Goal: Task Accomplishment & Management: Manage account settings

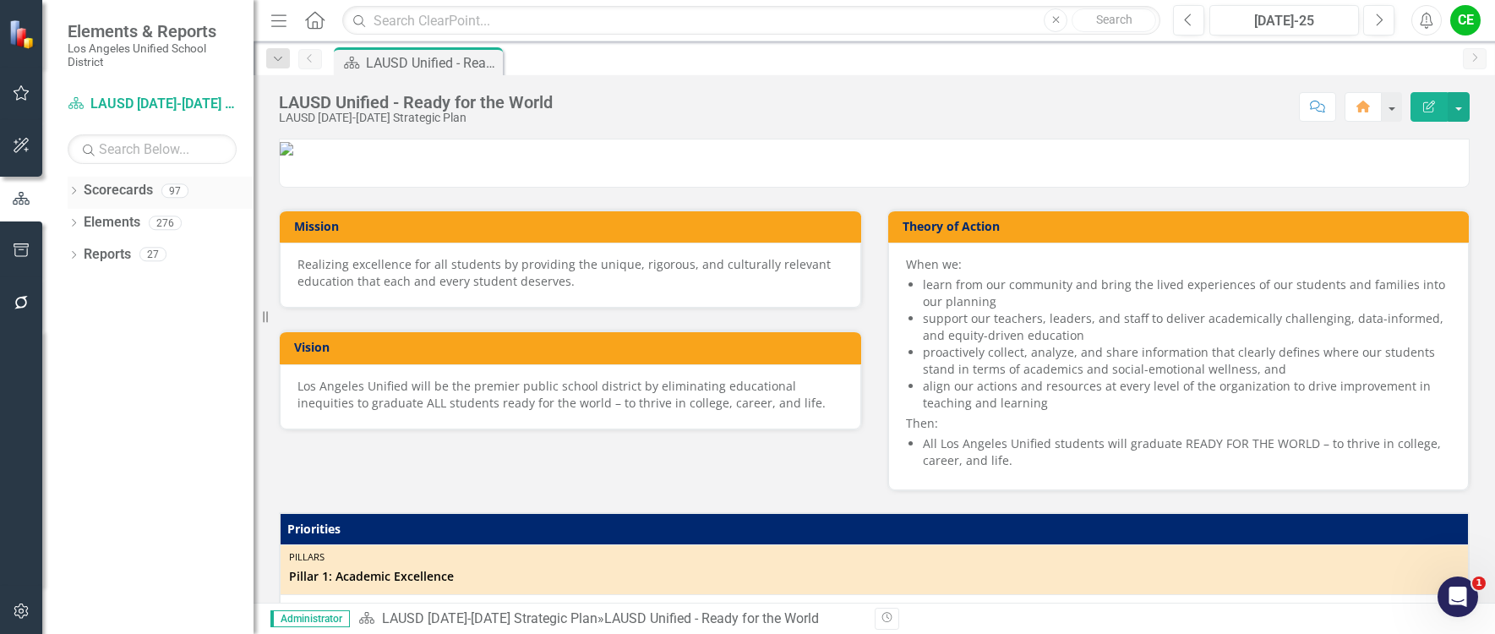
click at [74, 190] on icon "Dropdown" at bounding box center [74, 192] width 12 height 9
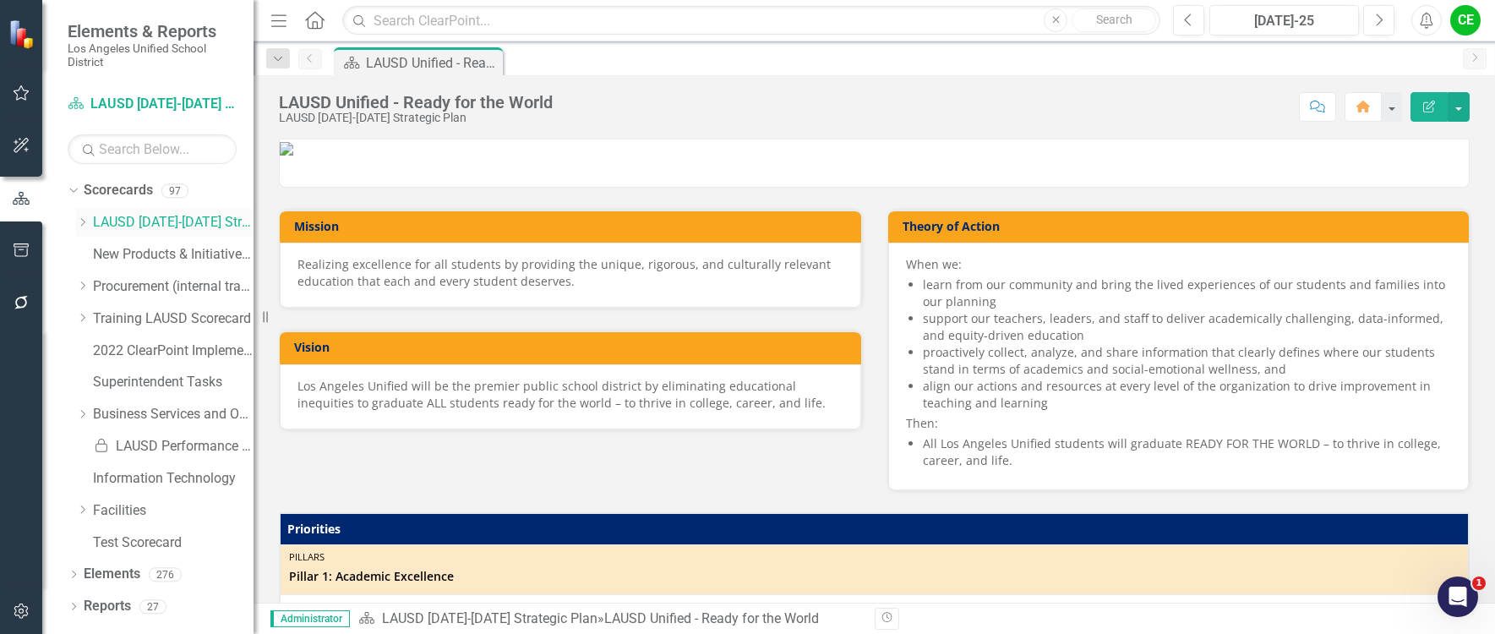
click at [84, 224] on icon "Dropdown" at bounding box center [82, 222] width 13 height 10
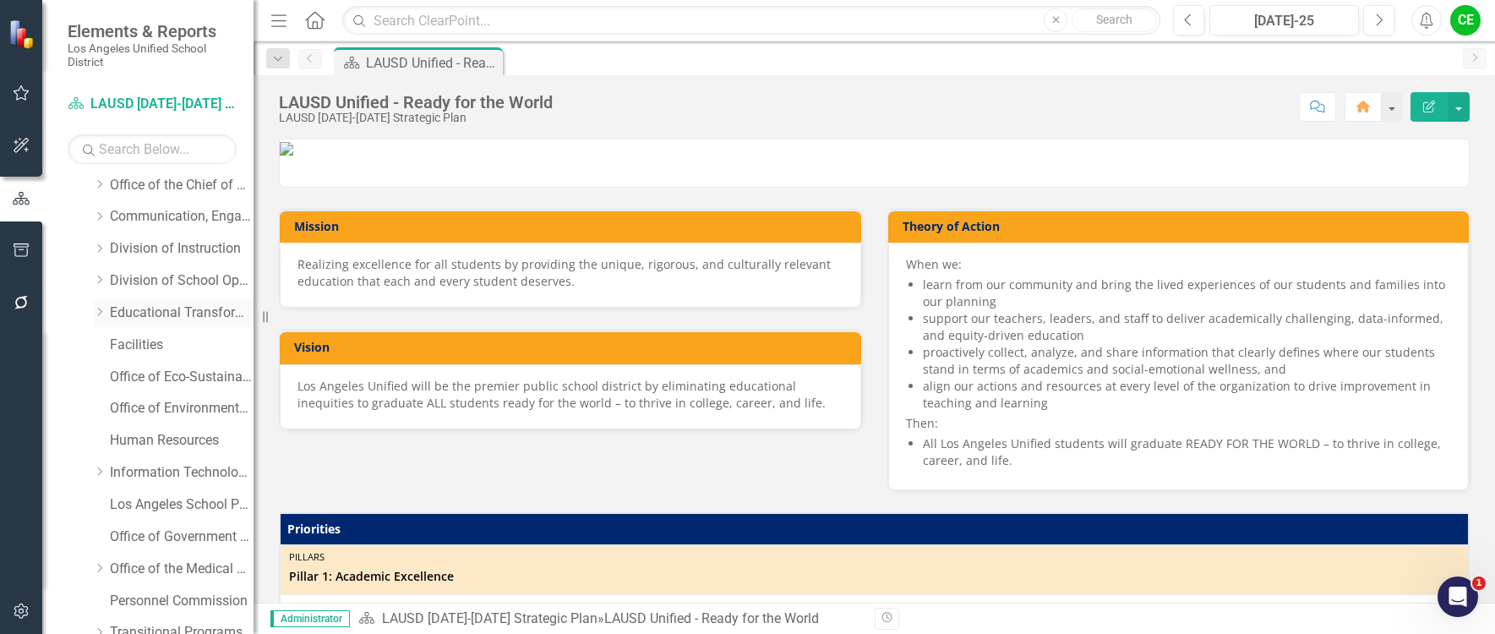
scroll to position [253, 0]
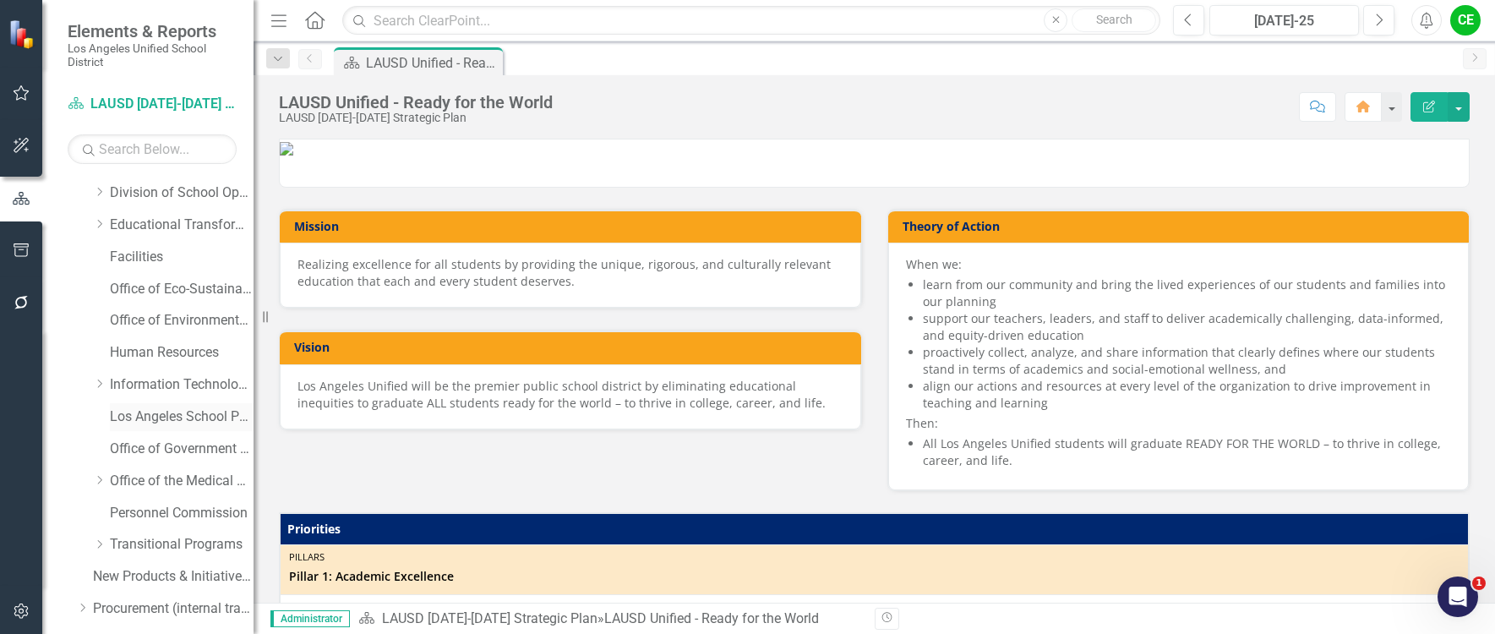
click at [198, 413] on link "Los Angeles School Police" at bounding box center [182, 416] width 144 height 19
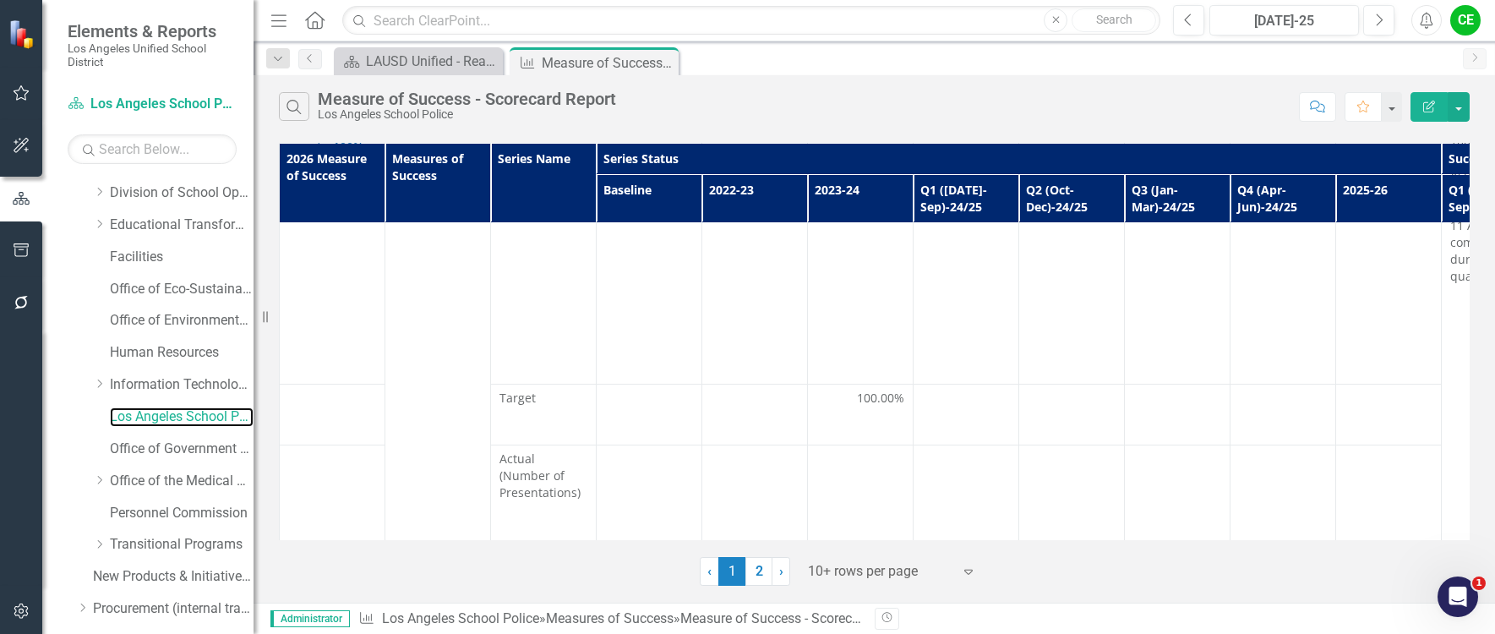
scroll to position [3555, 0]
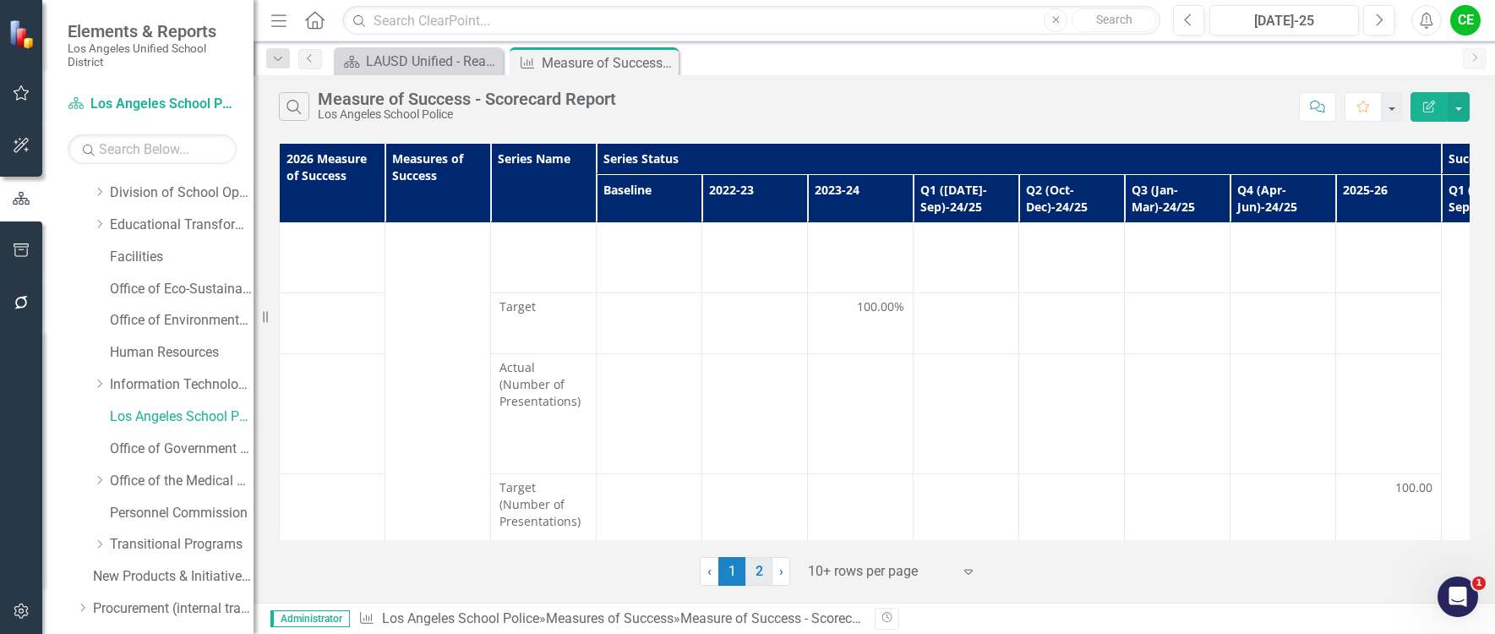
click at [757, 573] on link "2" at bounding box center [758, 571] width 27 height 29
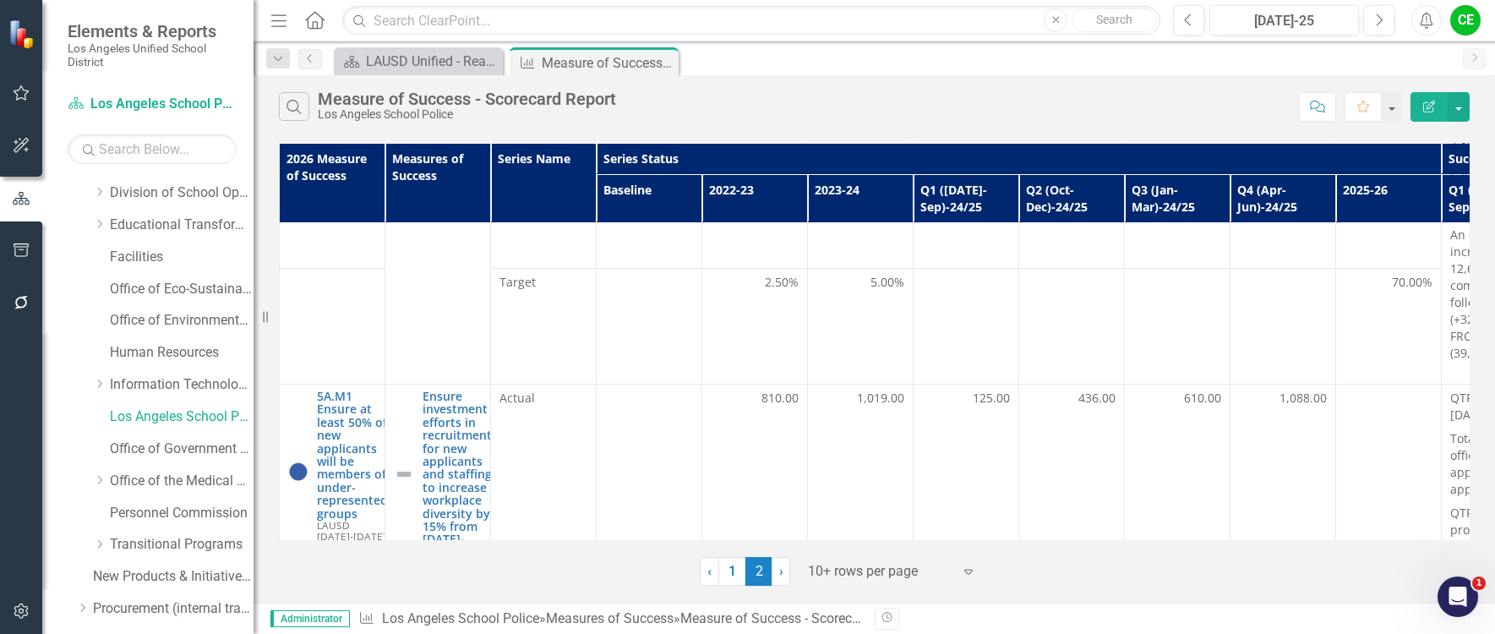
scroll to position [1589, 0]
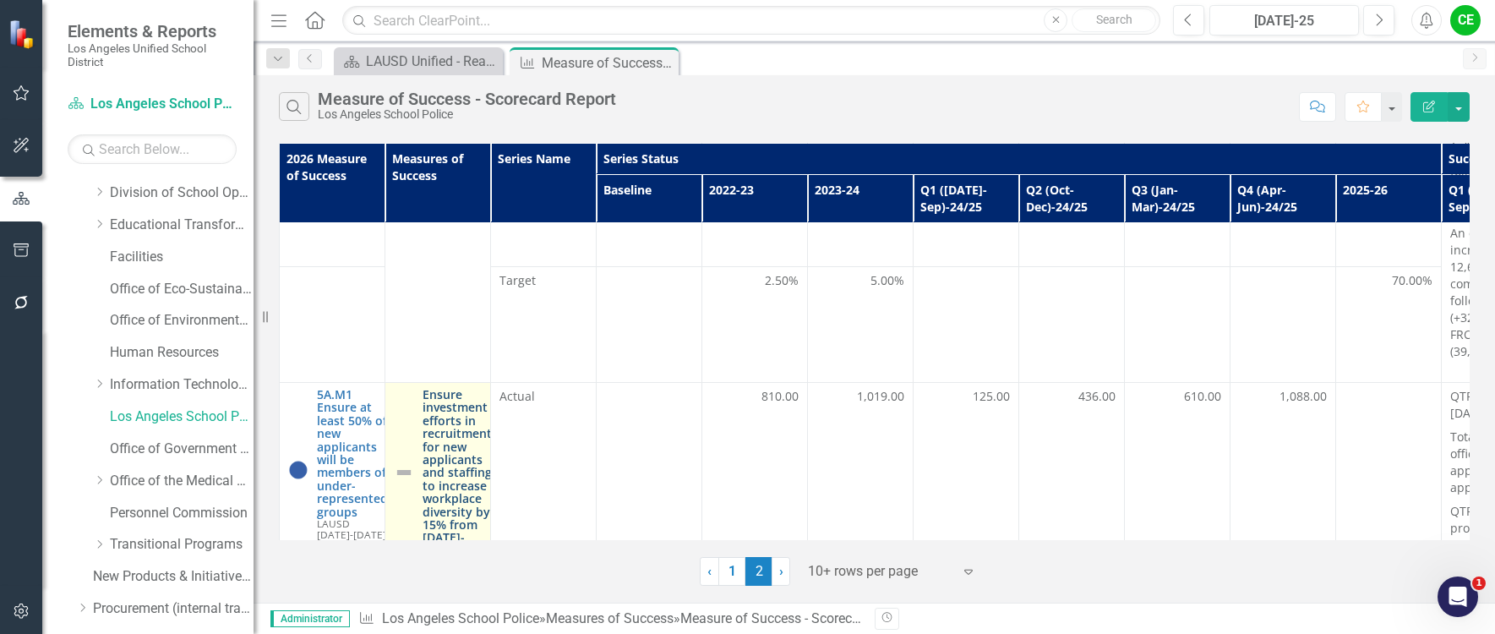
click at [455, 388] on link "Ensure investment efforts in recruitment for new applicants and staffing to inc…" at bounding box center [456, 472] width 69 height 169
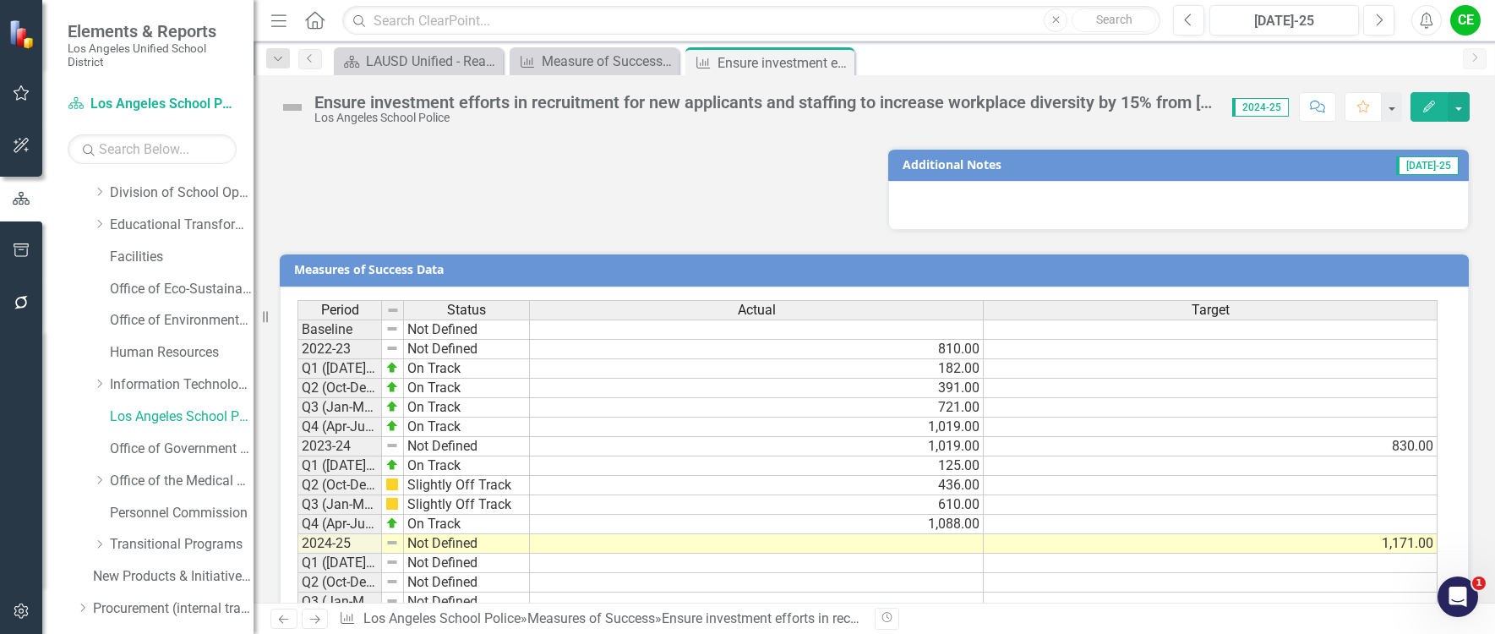
scroll to position [1111, 0]
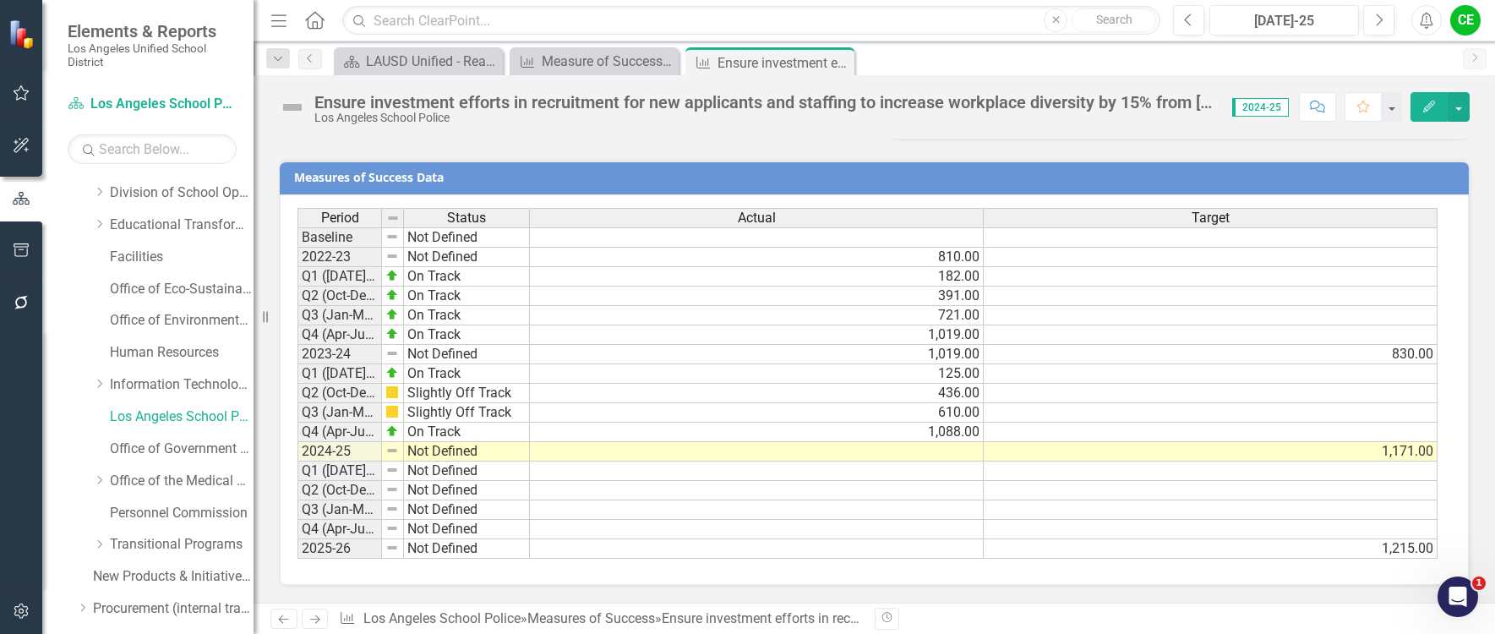
click at [764, 455] on td at bounding box center [757, 451] width 454 height 19
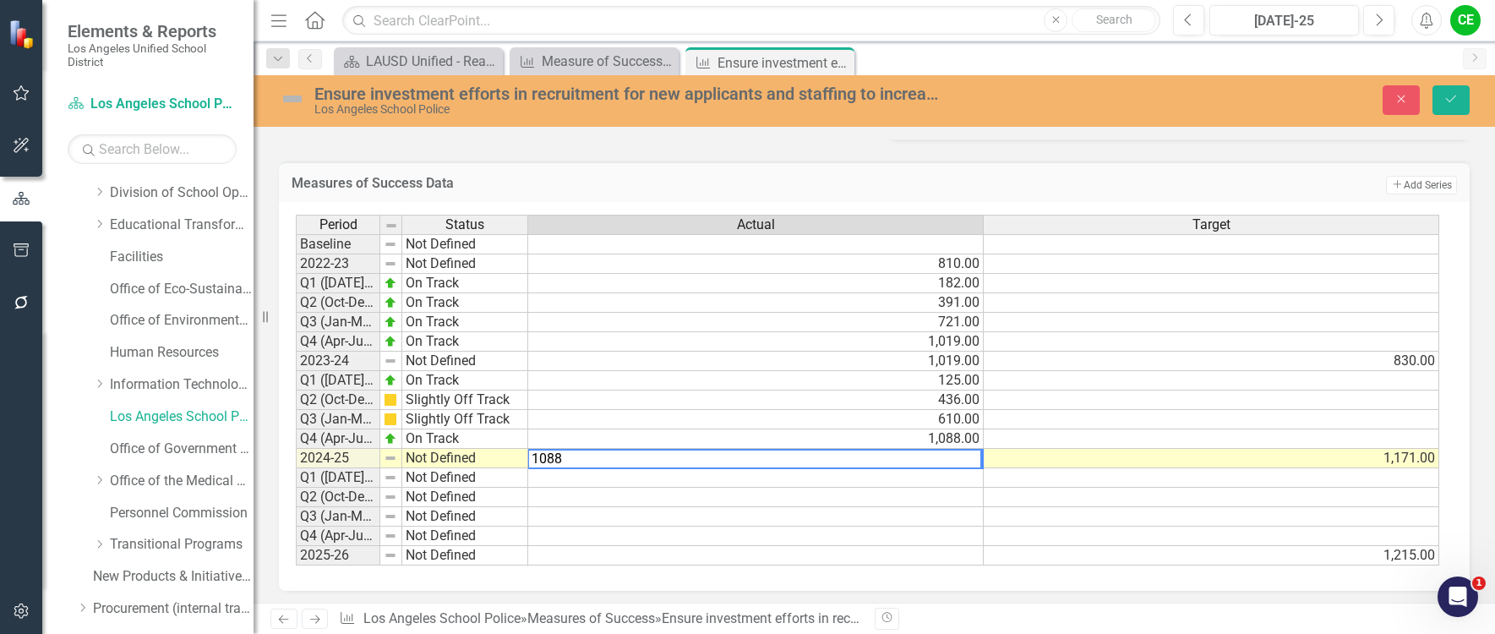
type textarea "1088"
click at [973, 478] on td at bounding box center [755, 477] width 455 height 19
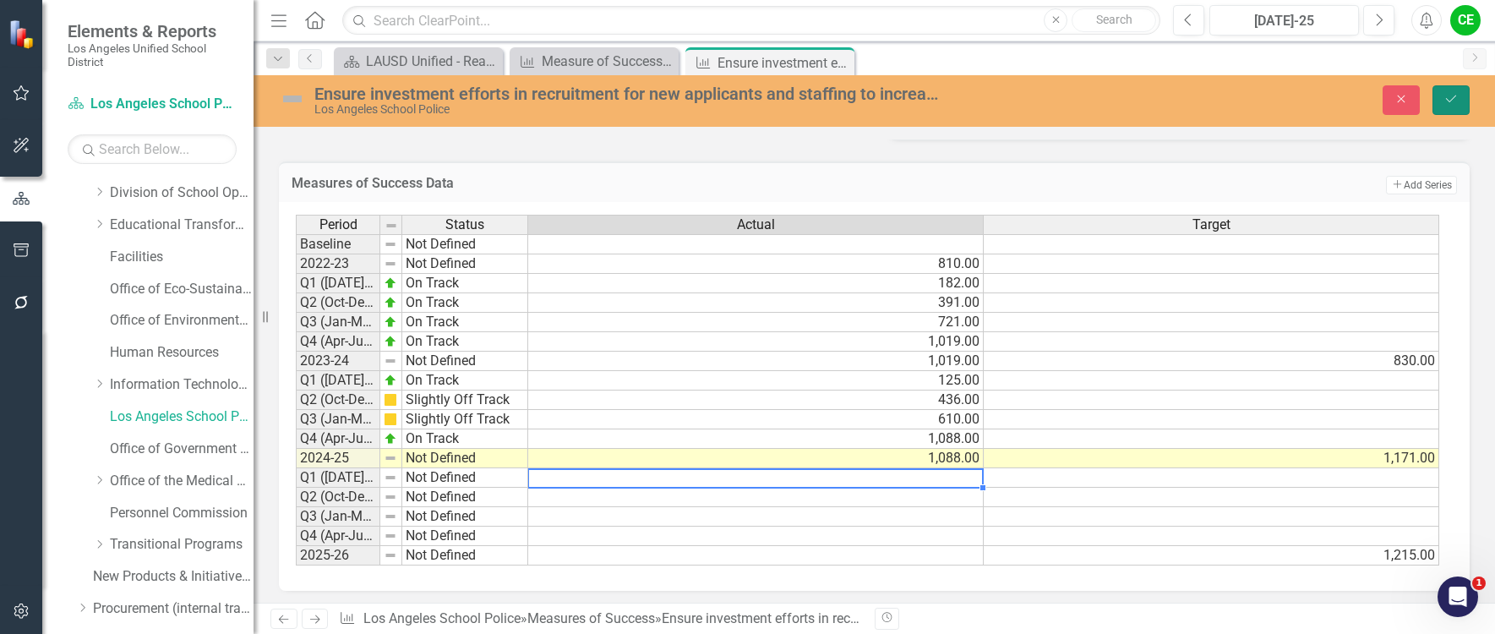
click at [1449, 101] on icon "Save" at bounding box center [1450, 99] width 15 height 12
